Goal: Task Accomplishment & Management: Use online tool/utility

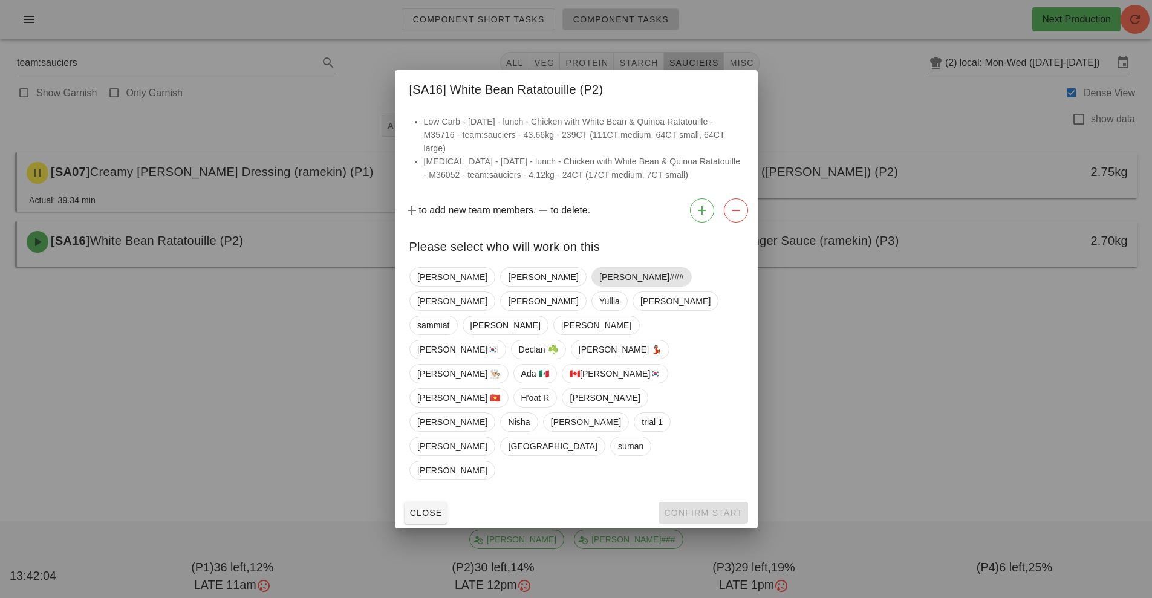
click at [599, 286] on span "[PERSON_NAME]###" at bounding box center [641, 277] width 85 height 18
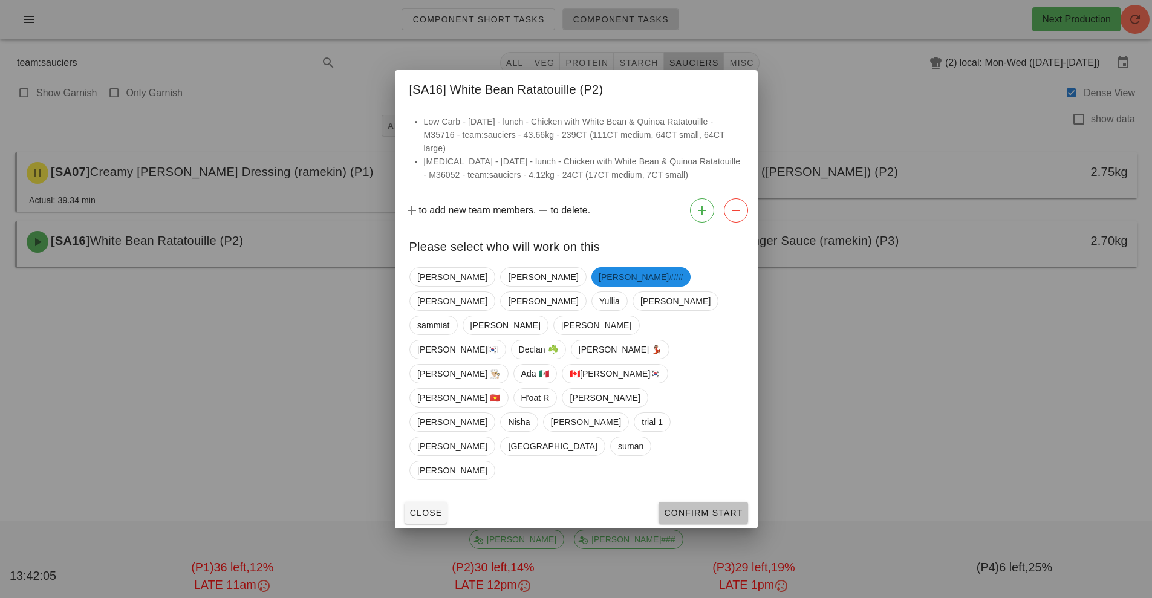
click at [706, 508] on span "Confirm Start" at bounding box center [703, 513] width 79 height 10
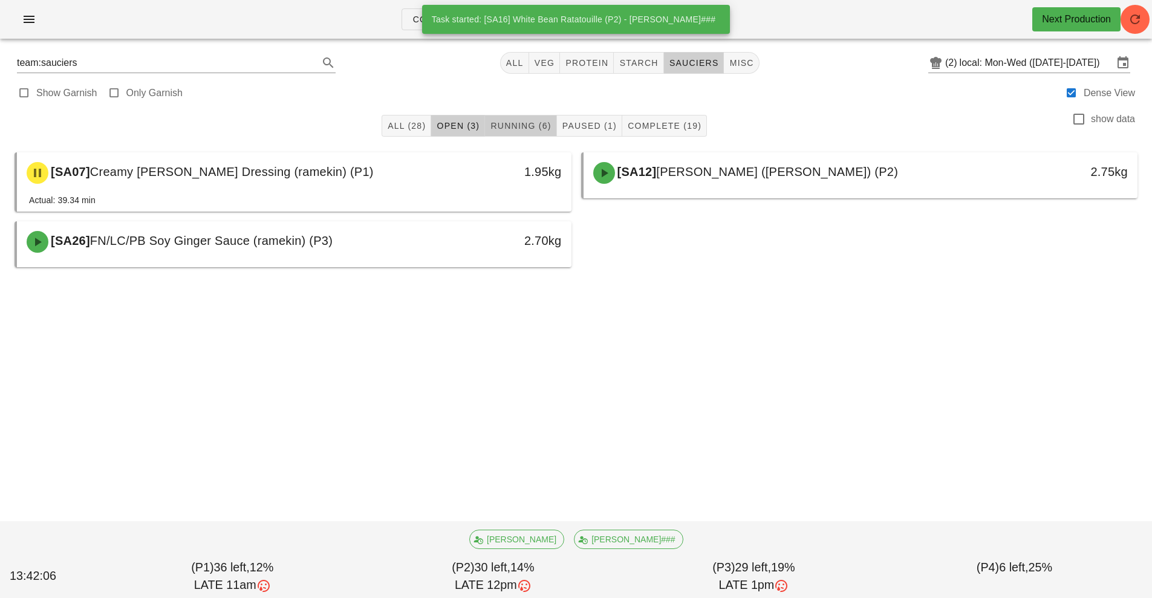
click at [529, 130] on span "Running (6)" at bounding box center [520, 126] width 61 height 10
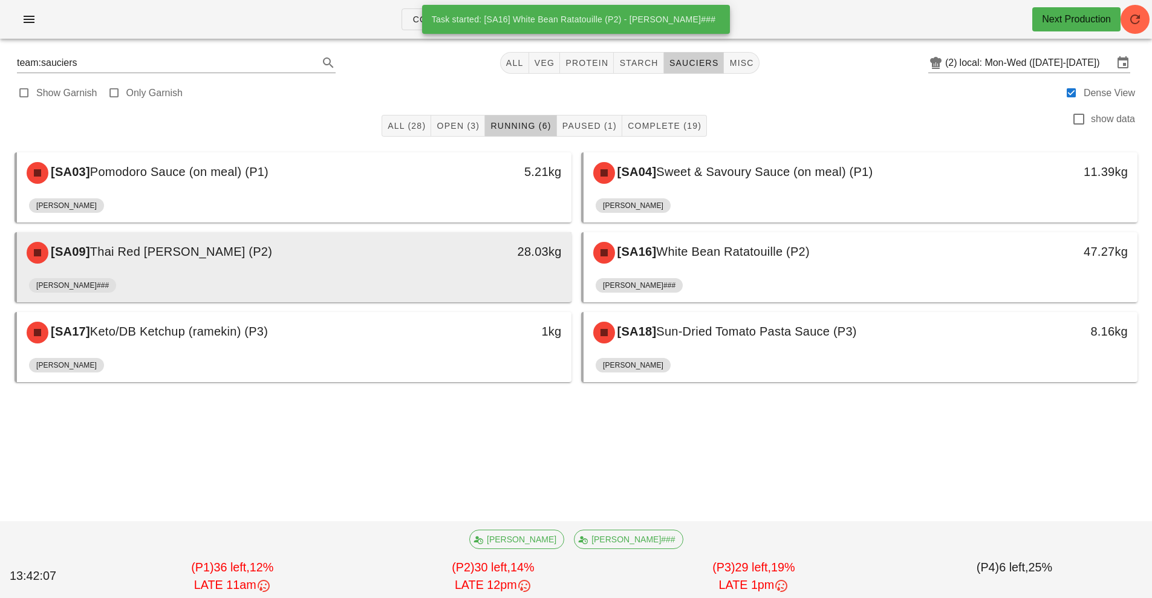
click at [445, 264] on div "28.03kg" at bounding box center [499, 253] width 137 height 36
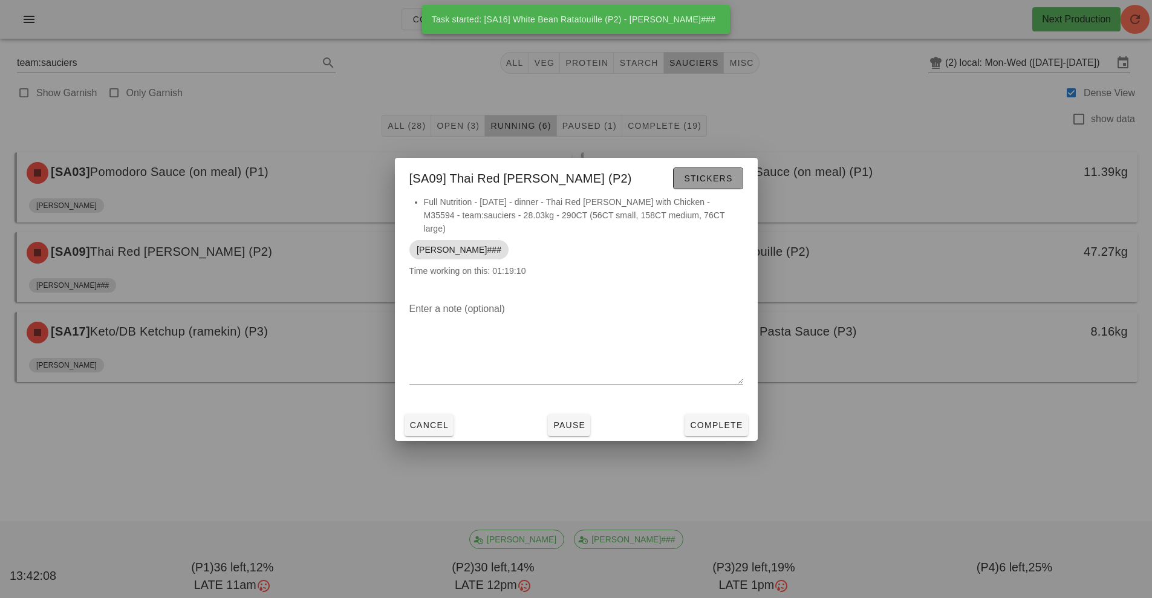
click at [714, 180] on span "Stickers" at bounding box center [708, 179] width 49 height 10
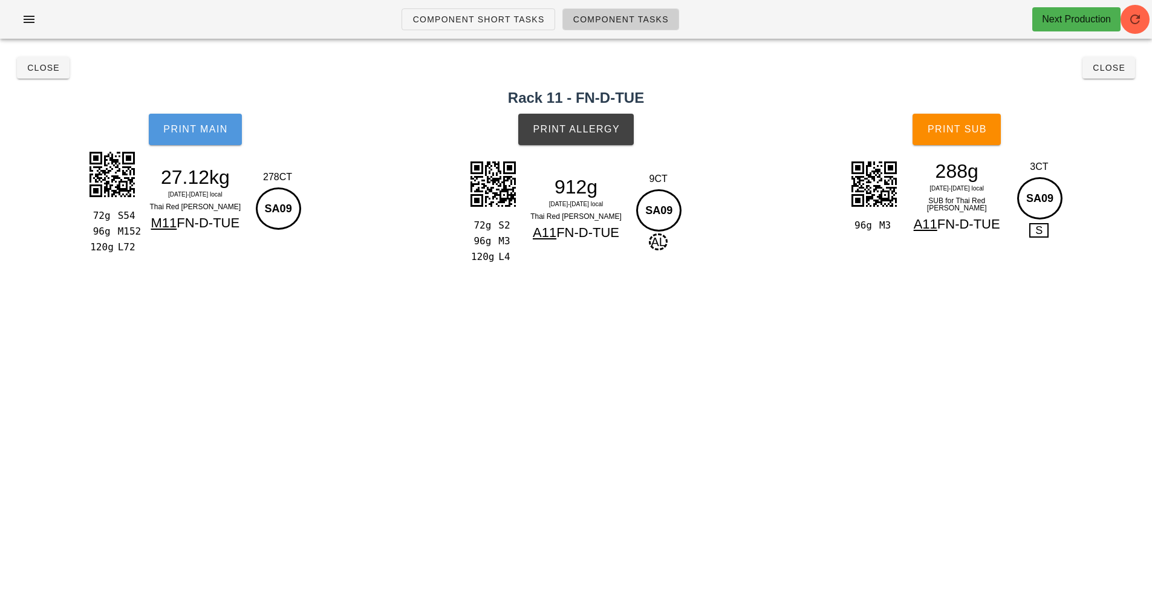
click at [206, 122] on button "Print Main" at bounding box center [195, 129] width 93 height 31
click at [203, 137] on button "Print Main" at bounding box center [195, 129] width 93 height 31
click at [169, 125] on span "Print Main" at bounding box center [195, 129] width 65 height 11
click at [578, 142] on button "Print Allergy" at bounding box center [576, 129] width 116 height 31
click at [959, 137] on button "Print Sub" at bounding box center [957, 129] width 88 height 31
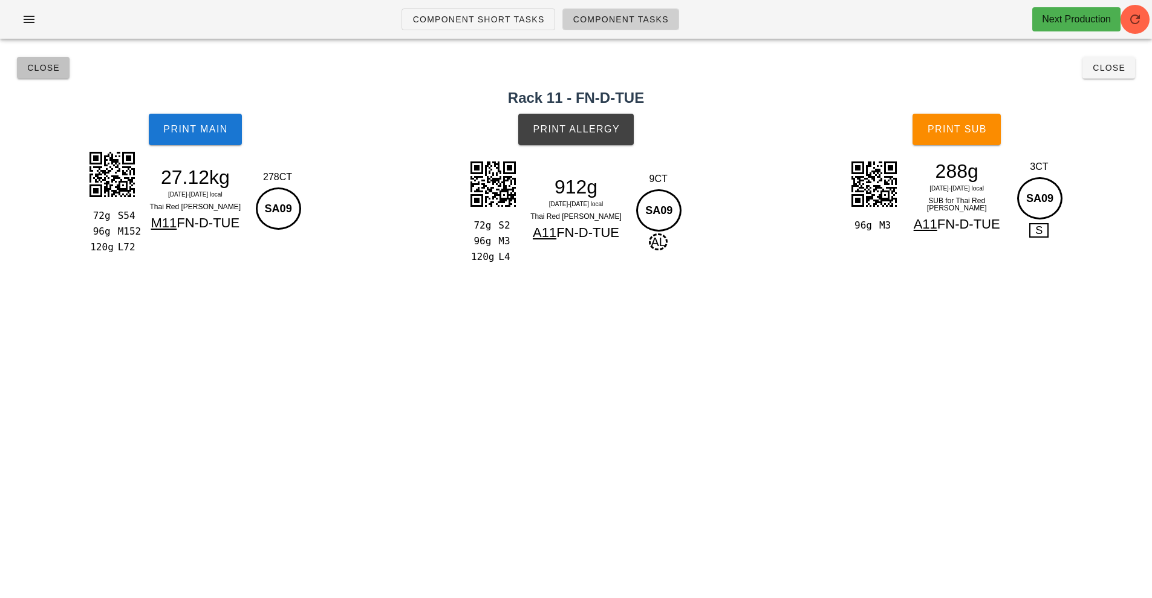
click at [40, 66] on span "Close" at bounding box center [43, 68] width 33 height 10
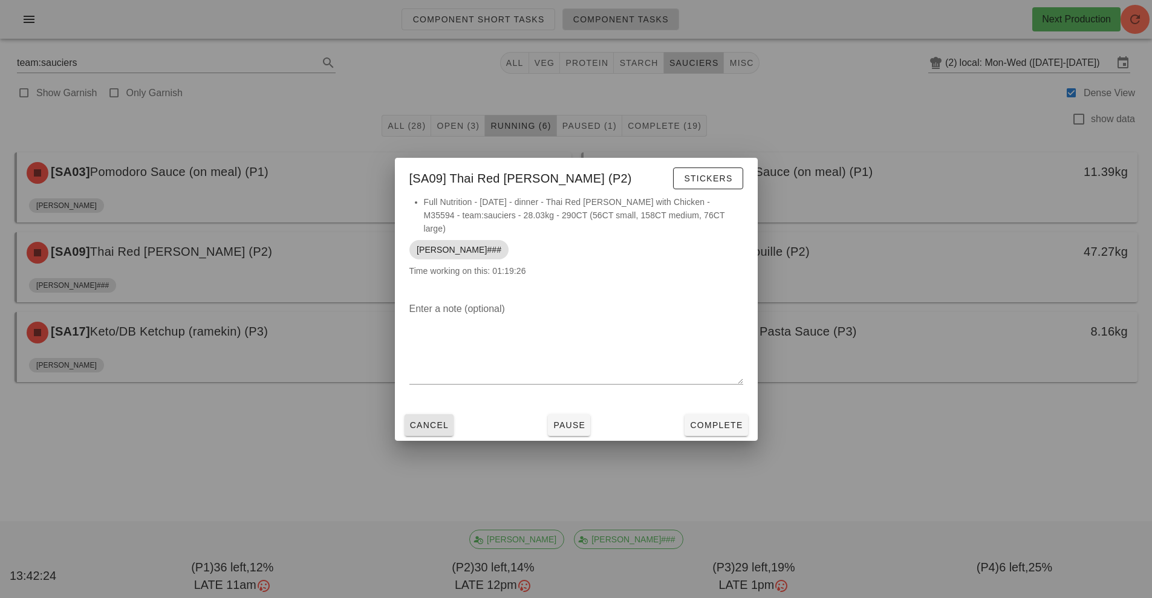
click at [436, 420] on span "Cancel" at bounding box center [430, 425] width 40 height 10
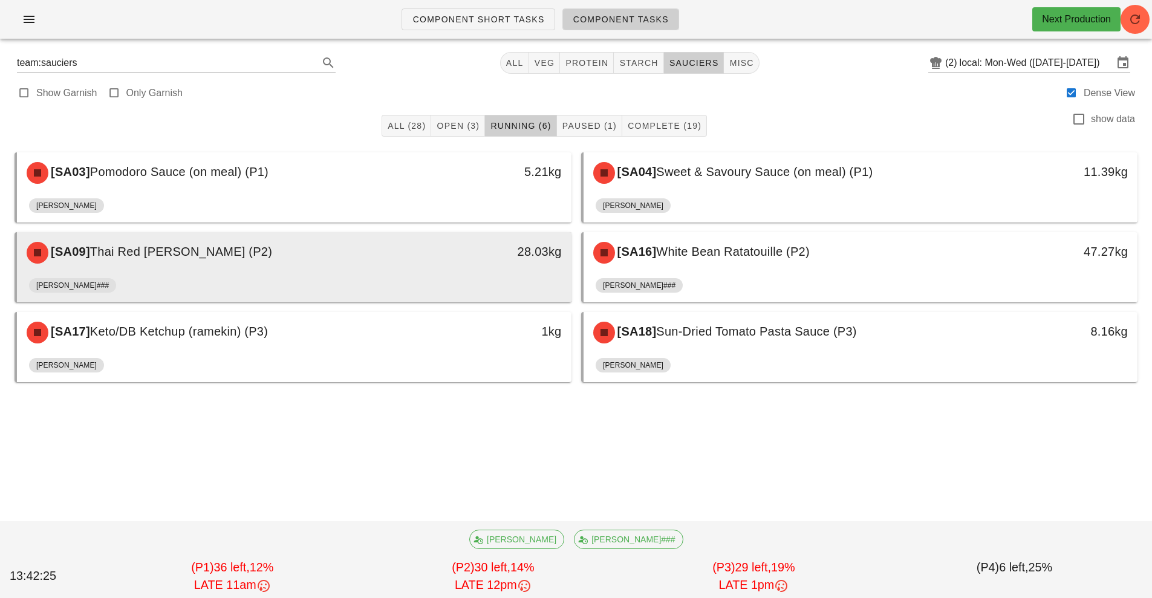
click at [438, 282] on div "[PERSON_NAME]###" at bounding box center [294, 287] width 530 height 29
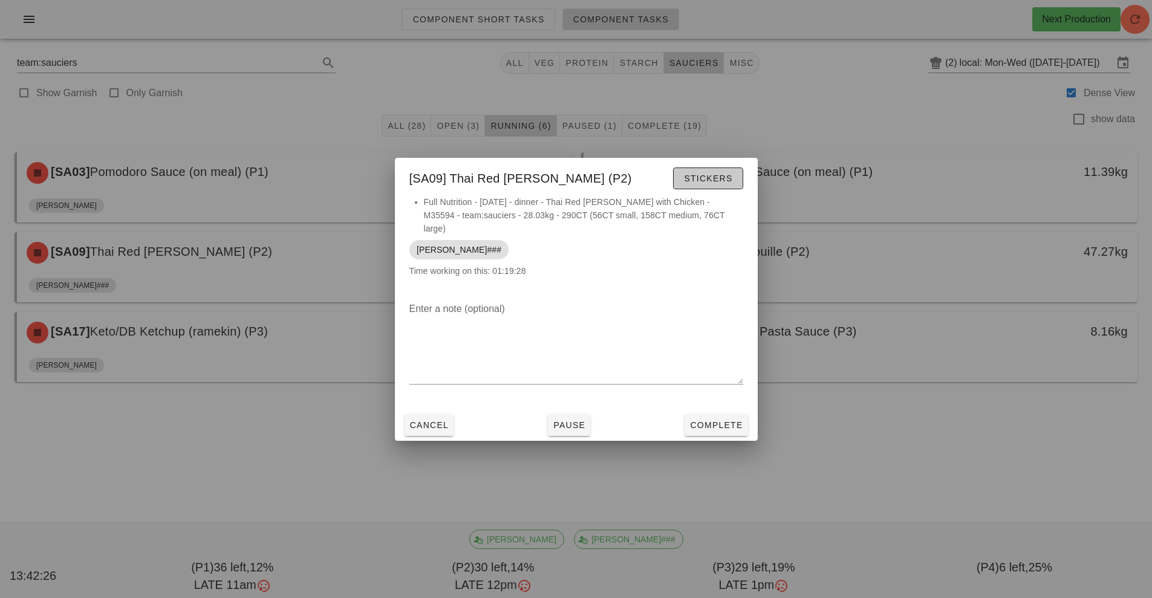
click at [699, 183] on span "Stickers" at bounding box center [708, 179] width 49 height 10
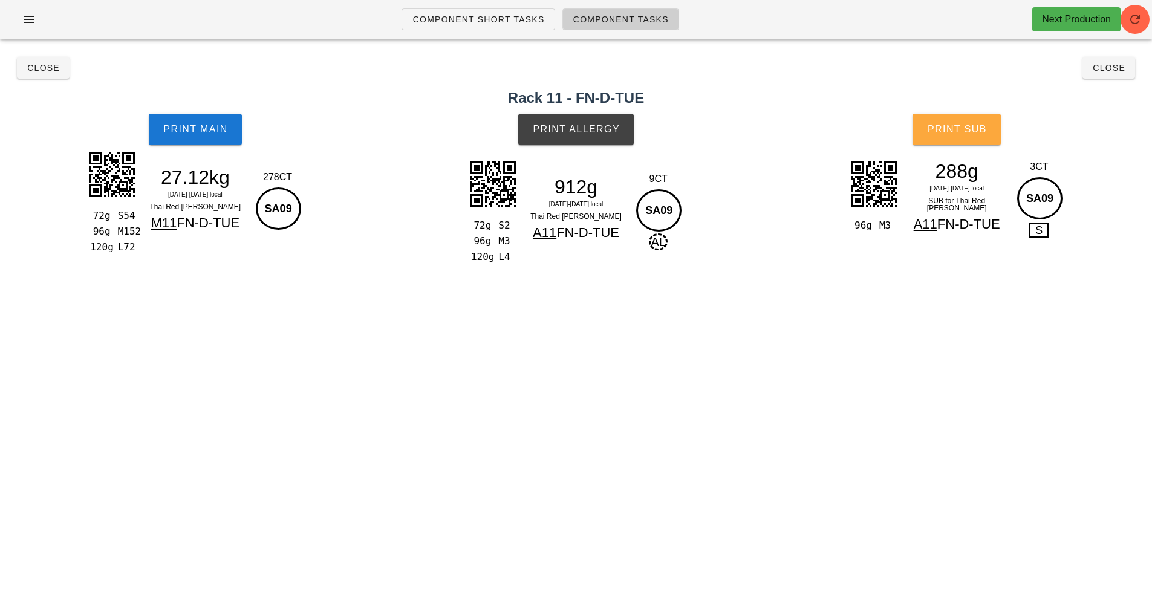
click at [968, 140] on button "Print Sub" at bounding box center [957, 129] width 88 height 31
click at [45, 60] on button "Close" at bounding box center [43, 68] width 53 height 22
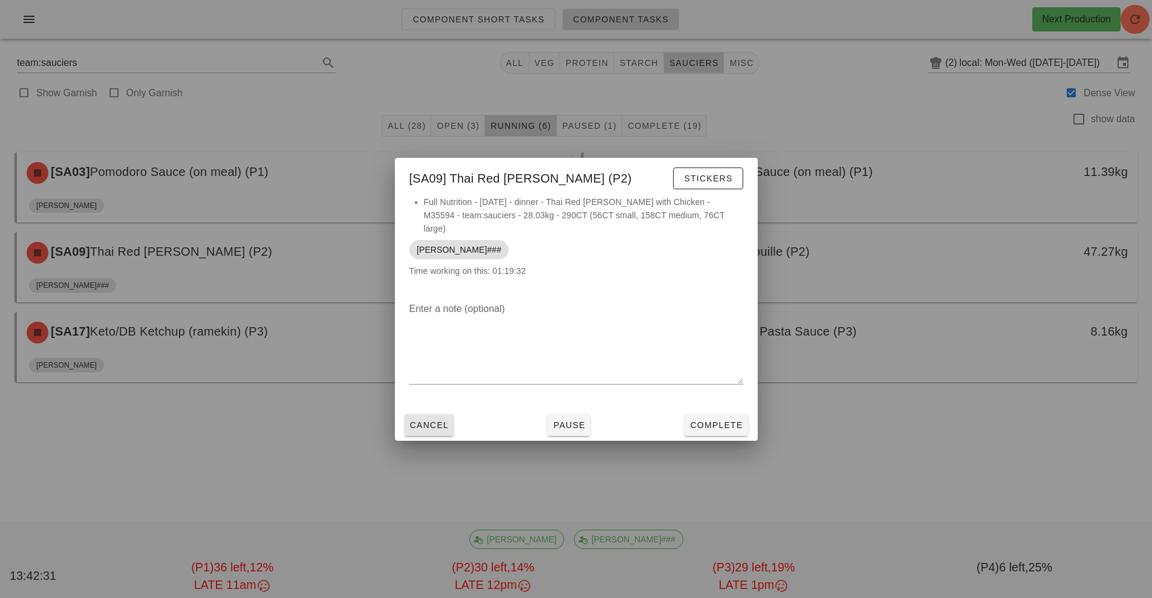
click at [419, 422] on span "Cancel" at bounding box center [430, 425] width 40 height 10
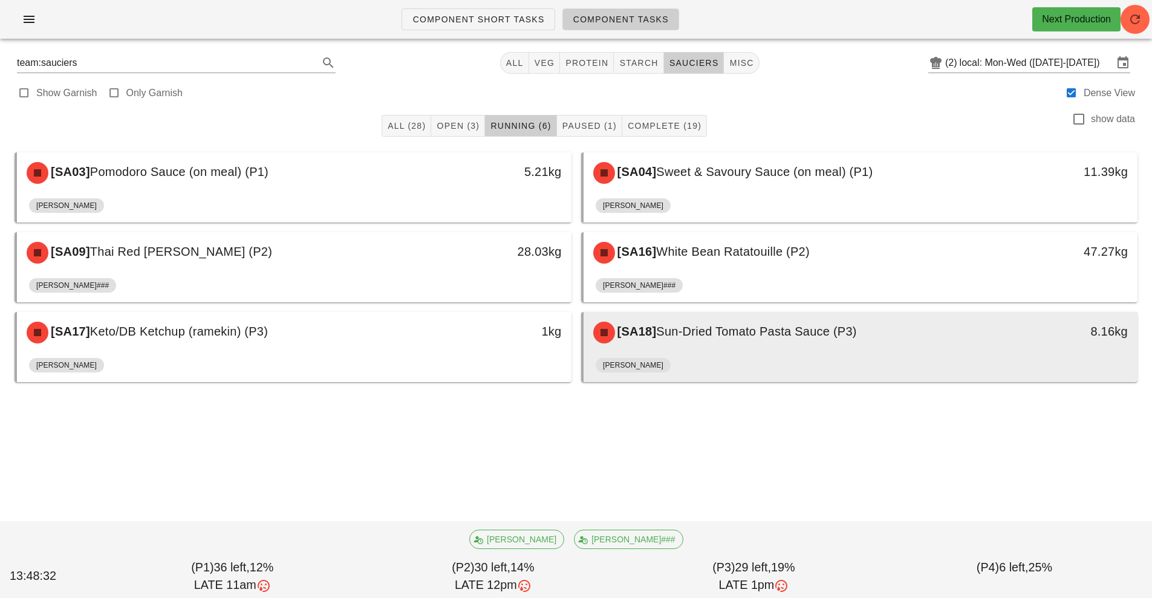
click at [636, 344] on div "[SA18] Sun-Dried Tomato Pasta Sauce (P3)" at bounding box center [792, 333] width 412 height 36
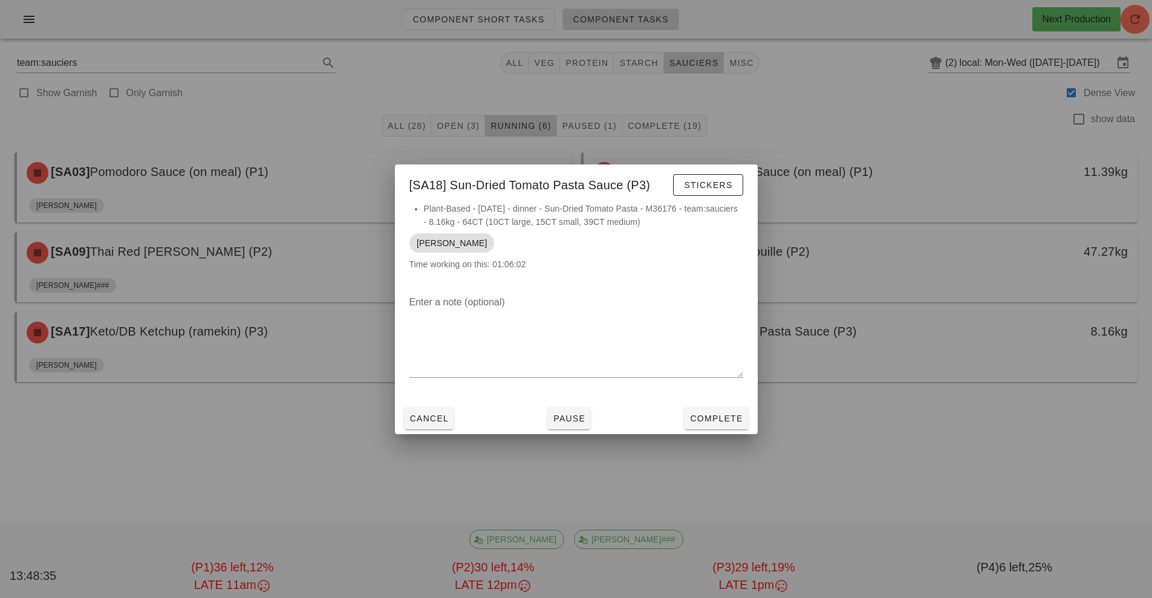
click at [454, 469] on div at bounding box center [576, 299] width 1152 height 598
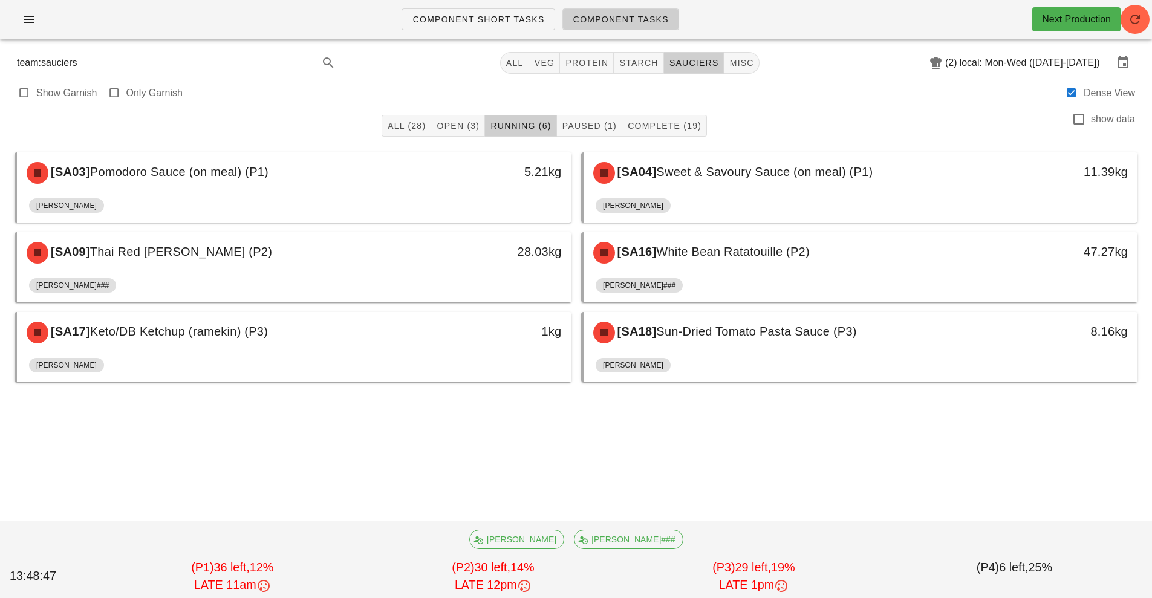
click at [556, 445] on div "All (28) Open (3) Running (6) Paused (1) Complete (19) show data [SA03] Pomodor…" at bounding box center [576, 285] width 1138 height 358
click at [451, 126] on span "Open (3)" at bounding box center [458, 126] width 44 height 10
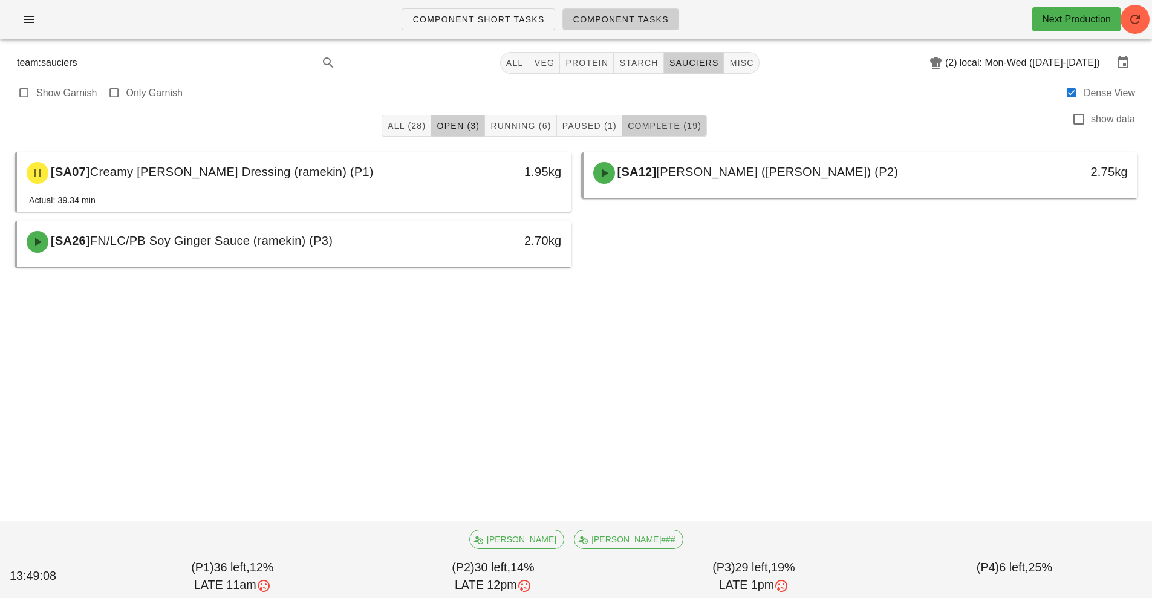
click at [656, 127] on span "Complete (19)" at bounding box center [664, 126] width 74 height 10
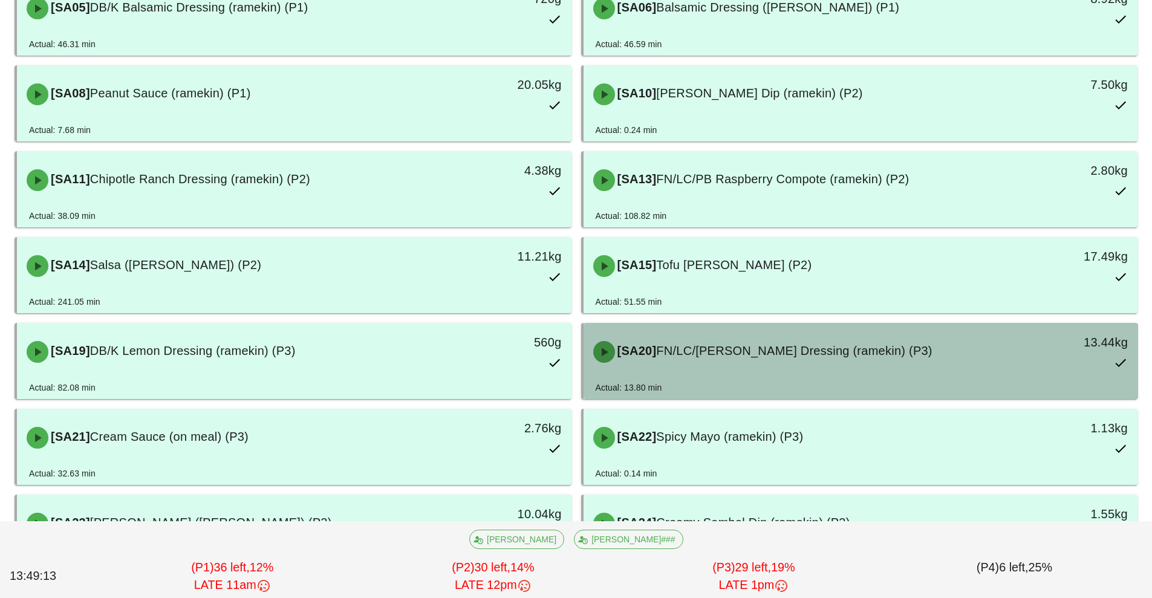
scroll to position [262, 0]
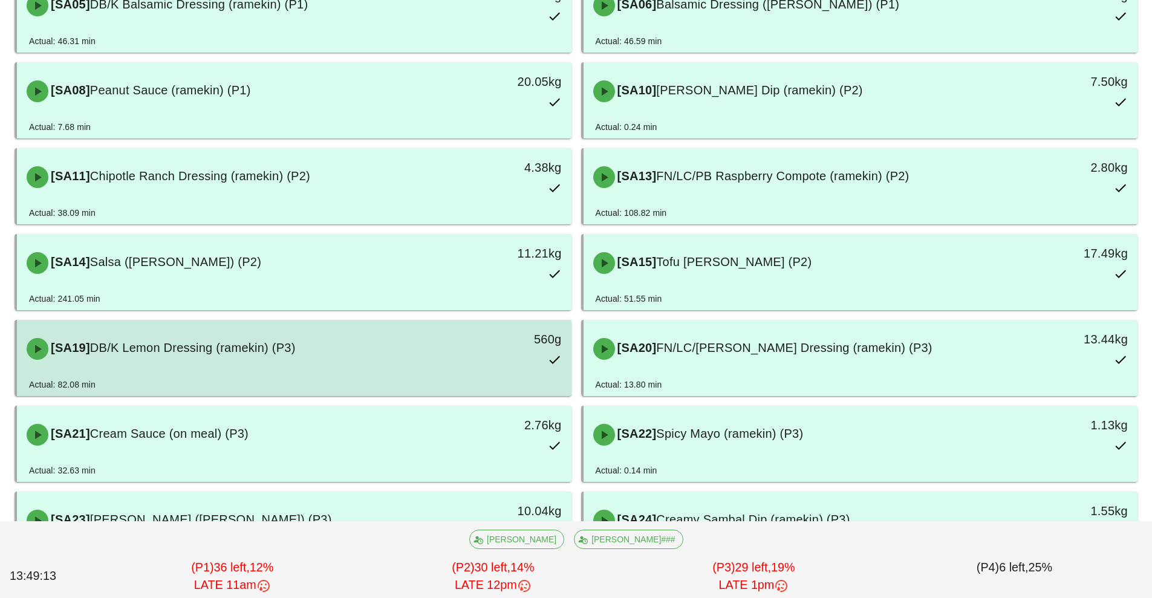
click at [428, 367] on div "[SA19] DB/K Lemon Dressing (ramekin) (P3)" at bounding box center [225, 349] width 412 height 36
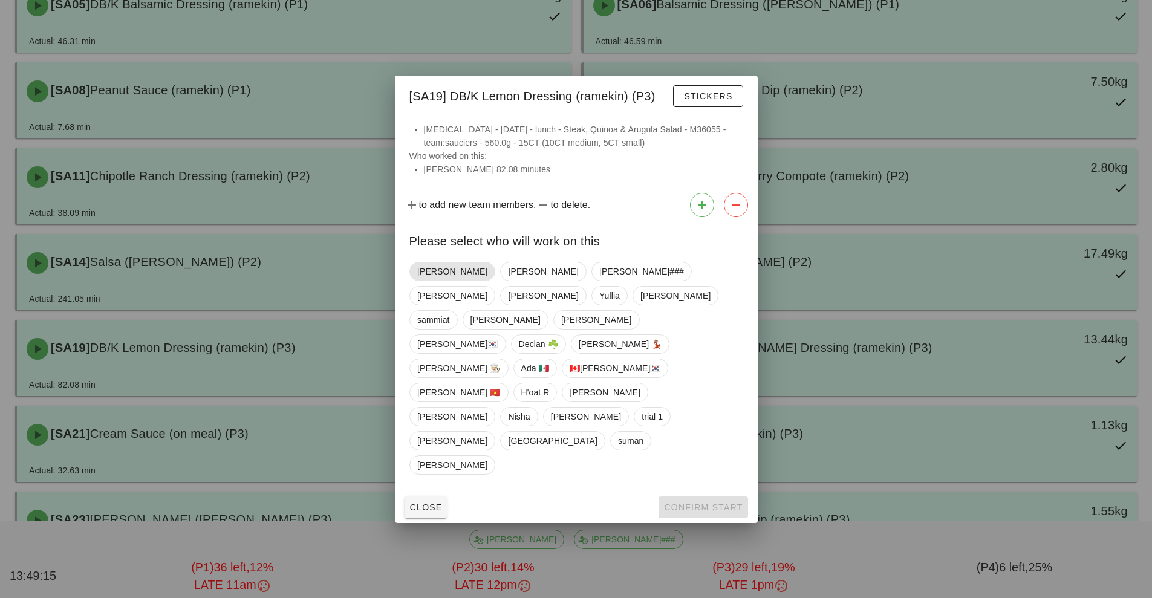
click at [438, 281] on span "[PERSON_NAME]" at bounding box center [452, 272] width 70 height 18
click at [698, 497] on button "Confirm Start" at bounding box center [703, 508] width 89 height 22
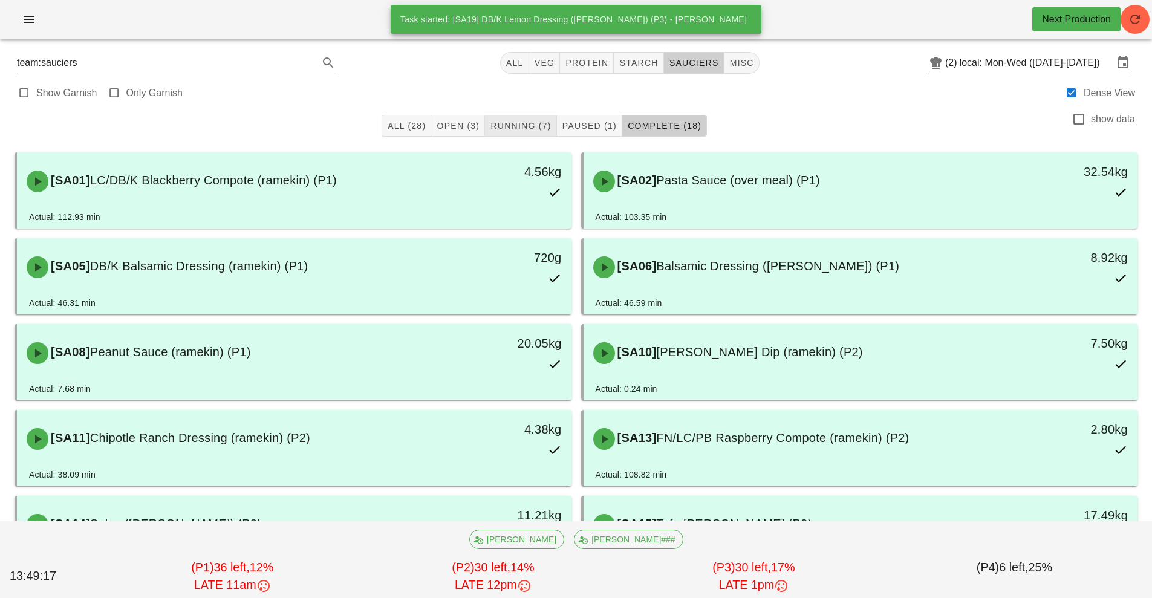
click at [540, 125] on span "Running (7)" at bounding box center [520, 126] width 61 height 10
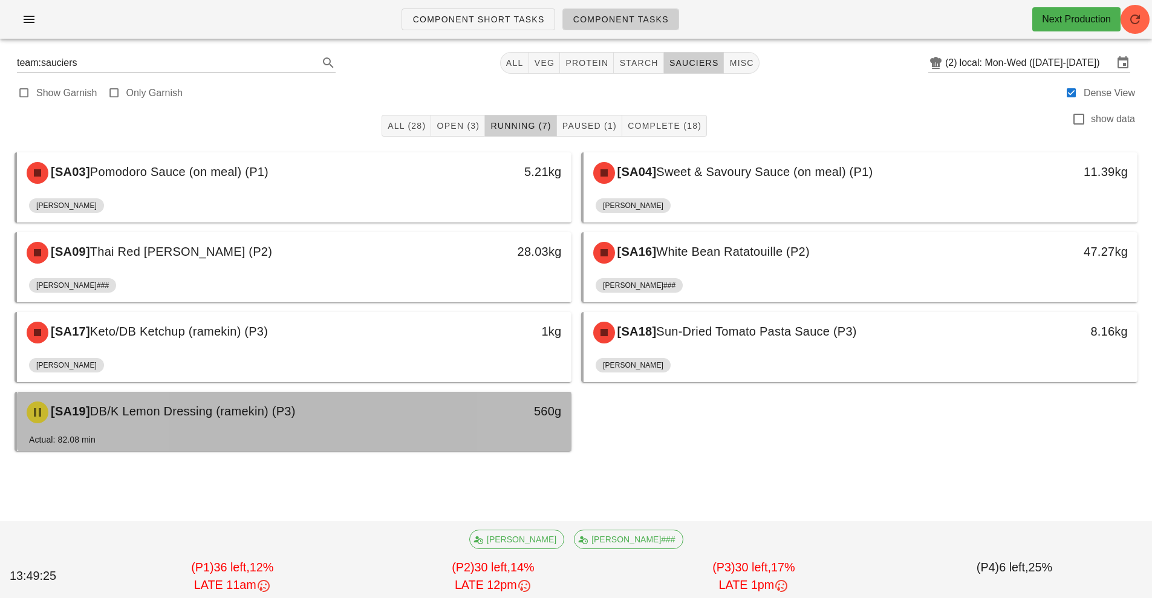
click at [285, 431] on div "[SA19] DB/K Lemon Dressing (ramekin) (P3) 560g" at bounding box center [294, 412] width 555 height 41
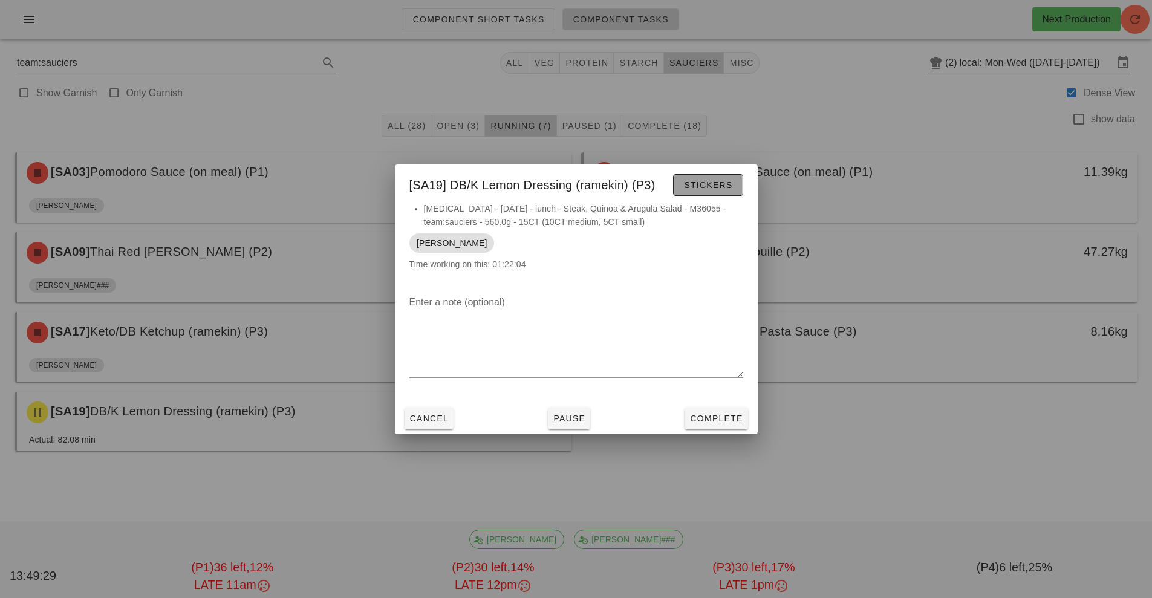
click at [707, 189] on span "Stickers" at bounding box center [708, 185] width 49 height 10
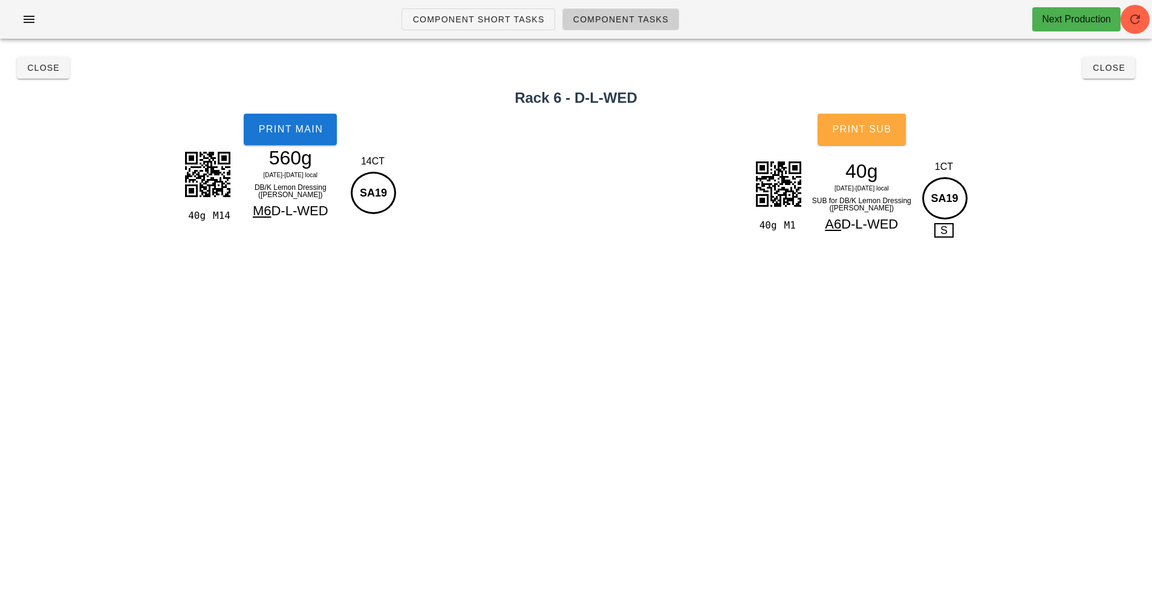
click at [865, 136] on button "Print Sub" at bounding box center [862, 129] width 88 height 31
